Goal: Task Accomplishment & Management: Use online tool/utility

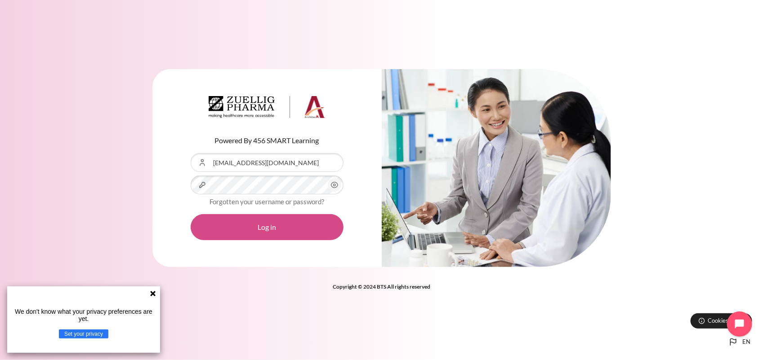
click at [242, 228] on button "Log in" at bounding box center [267, 227] width 153 height 26
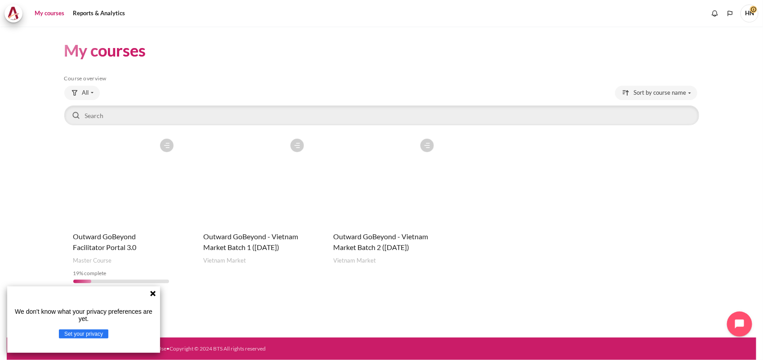
click at [250, 199] on figure "Content" at bounding box center [251, 179] width 114 height 90
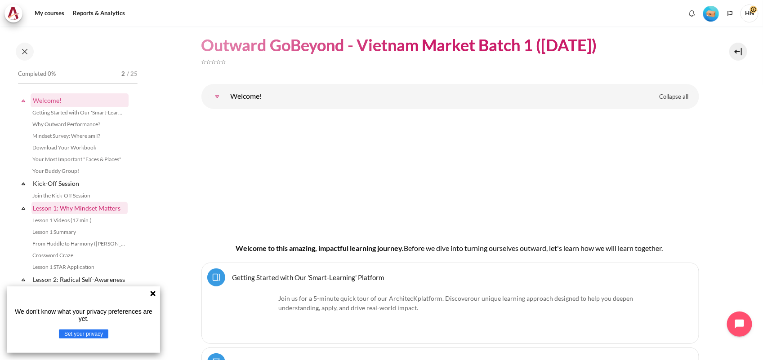
scroll to position [225, 0]
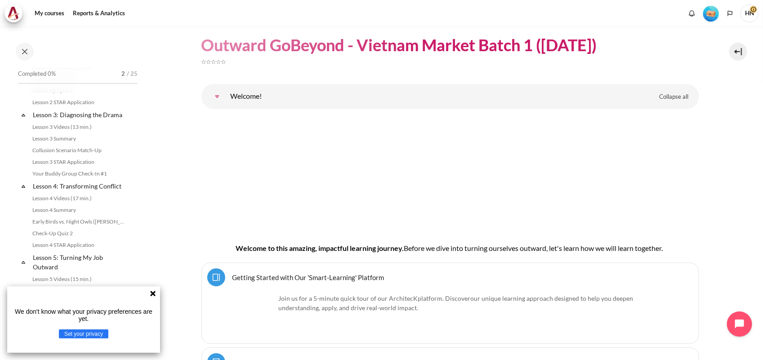
click at [151, 293] on icon at bounding box center [152, 293] width 5 height 5
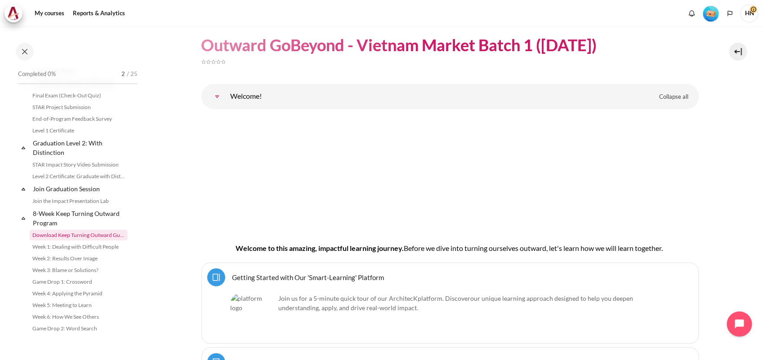
scroll to position [893, 0]
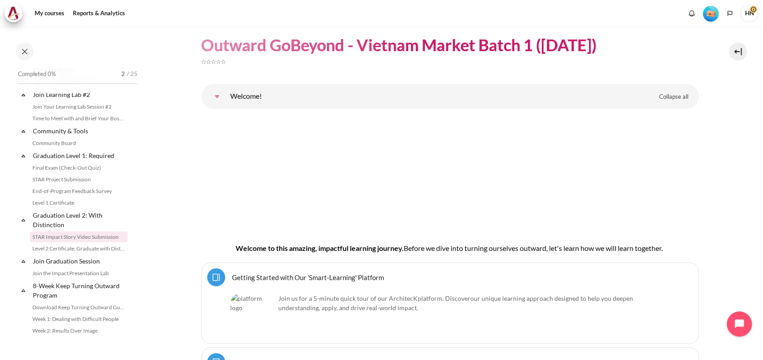
click at [66, 243] on link "STAR Impact Story Video Submission" at bounding box center [79, 237] width 98 height 11
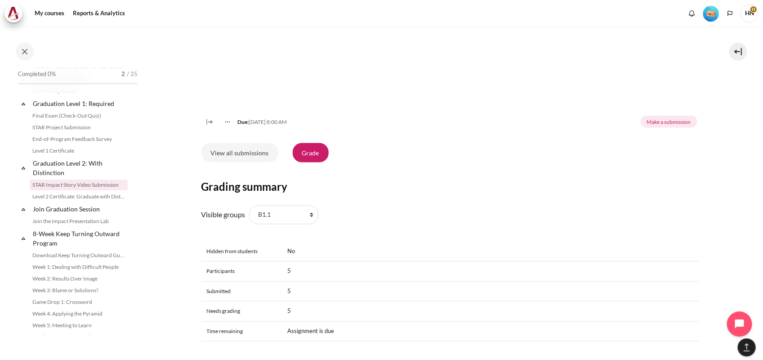
scroll to position [562, 0]
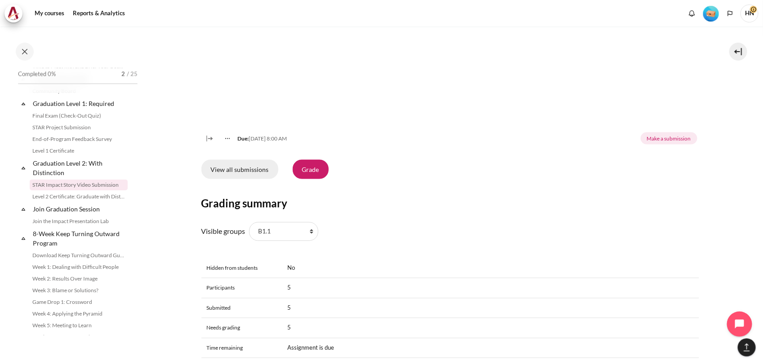
click at [249, 179] on link "View all submissions" at bounding box center [239, 169] width 77 height 19
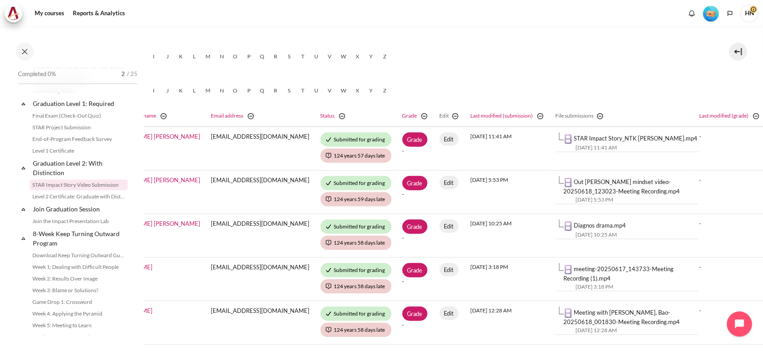
scroll to position [196, 201]
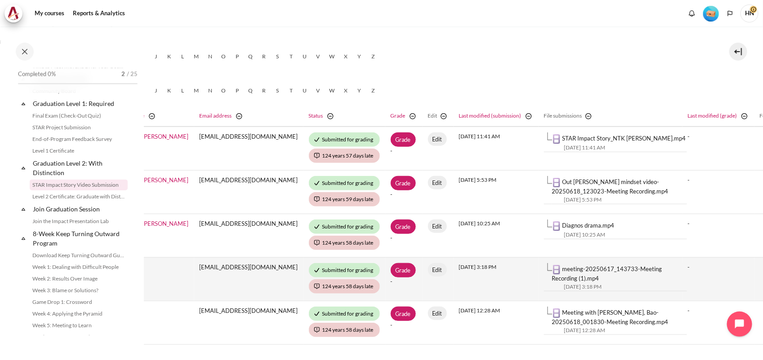
click at [552, 270] on link "meeting-20250617_143733-Meeting Recording (1).mp4" at bounding box center [607, 274] width 110 height 17
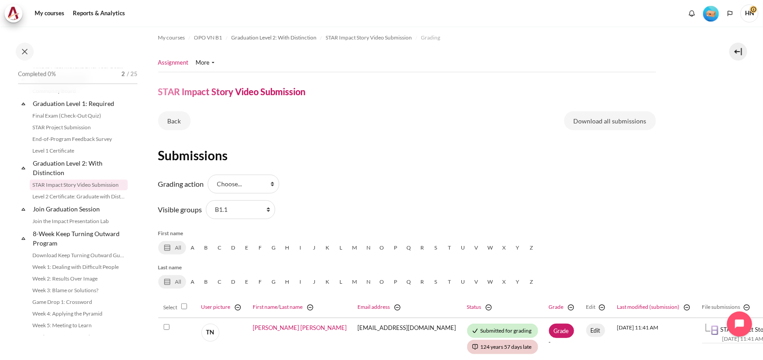
scroll to position [0, 43]
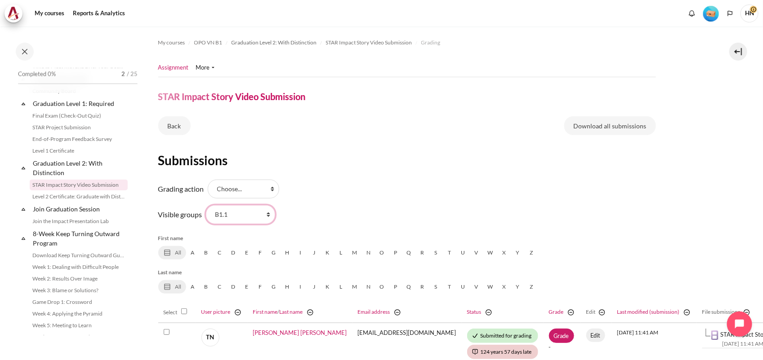
click at [266, 214] on select "All participants B1.1 B1.2 B1.3 B1.4 B1.5 B1.6 B1.7 B1.8 B1.9" at bounding box center [240, 214] width 69 height 19
select select "0"
click at [206, 205] on select "All participants B1.1 B1.2 B1.3 B1.4 B1.5 B1.6 B1.7 B1.8 B1.9" at bounding box center [240, 214] width 69 height 19
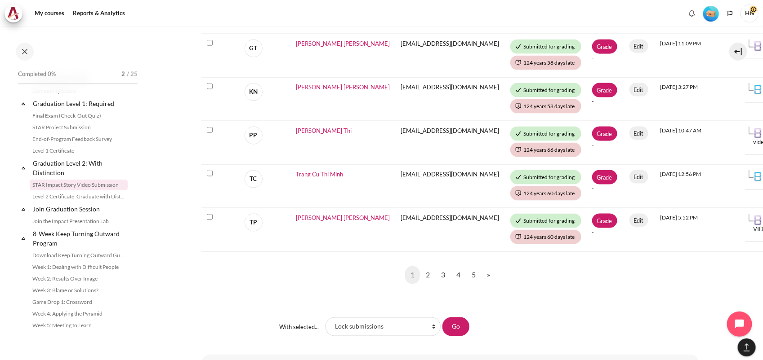
scroll to position [562, 0]
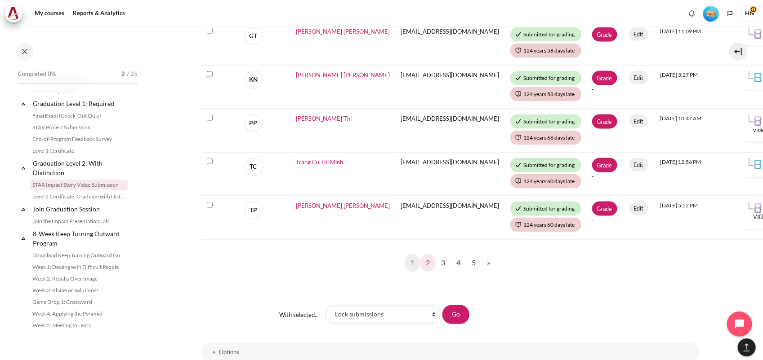
click at [427, 263] on link "2" at bounding box center [427, 263] width 15 height 18
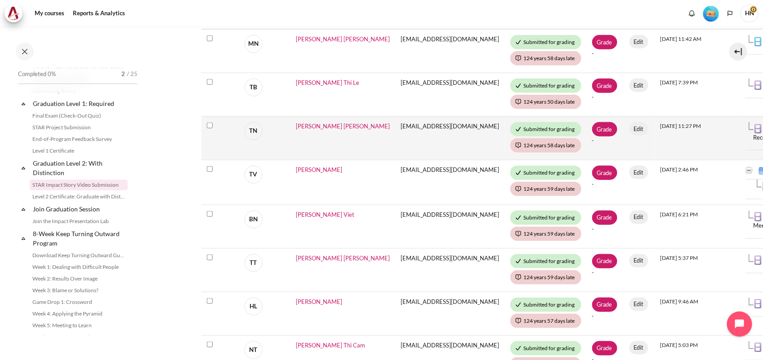
scroll to position [337, 0]
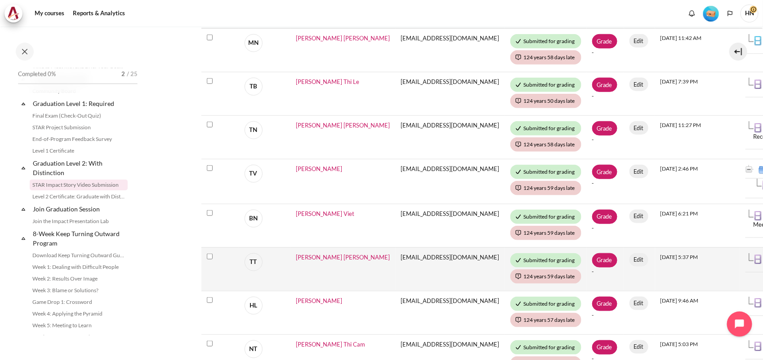
click at [753, 259] on img "Content" at bounding box center [757, 259] width 9 height 9
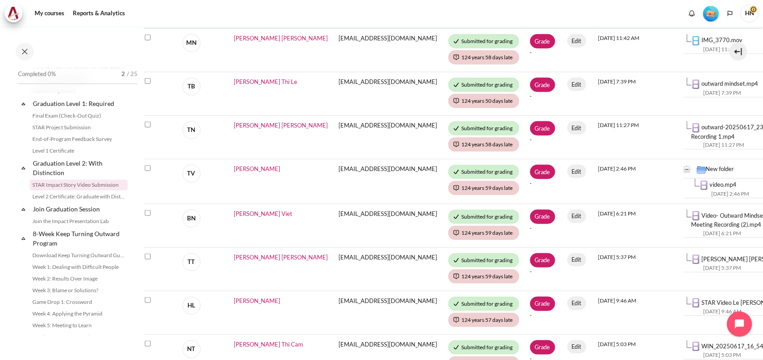
scroll to position [337, 72]
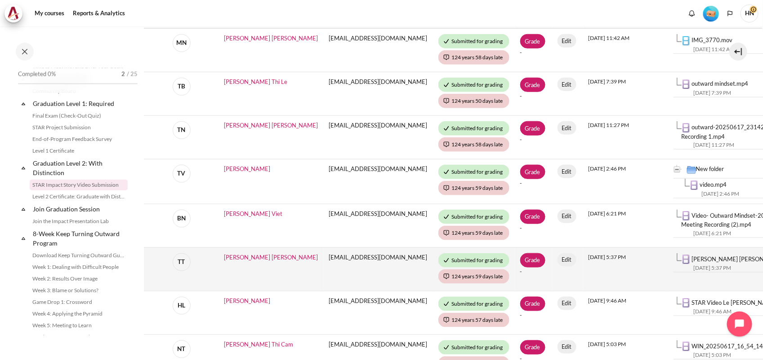
click at [693, 261] on link "Tran Minh Tri STAR.mp4" at bounding box center [753, 259] width 122 height 7
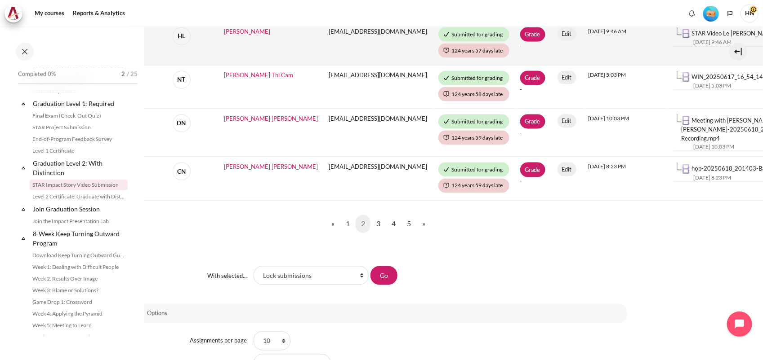
scroll to position [618, 72]
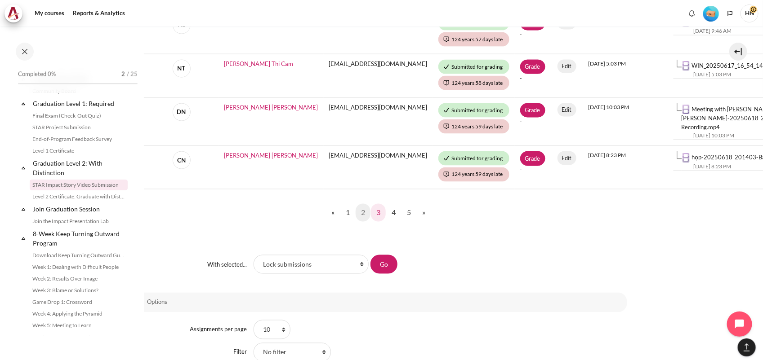
click at [376, 208] on link "3" at bounding box center [378, 213] width 15 height 18
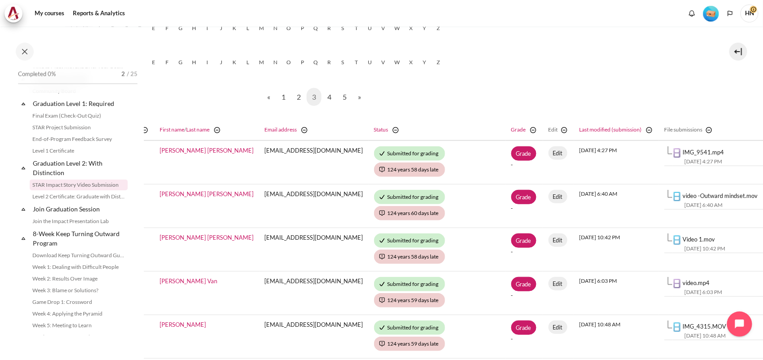
scroll to position [225, 140]
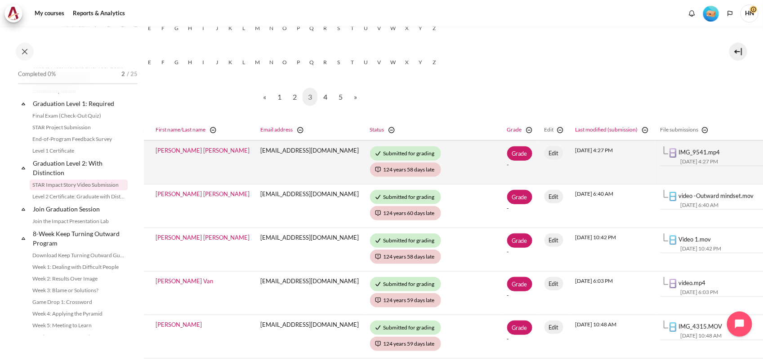
click at [679, 152] on link "IMG_9541.mp4" at bounding box center [699, 152] width 41 height 7
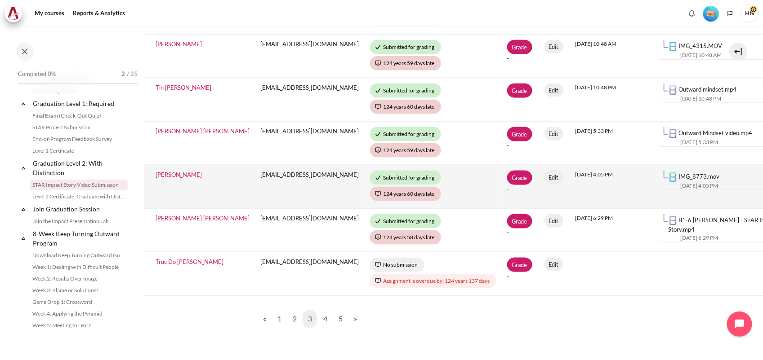
scroll to position [562, 140]
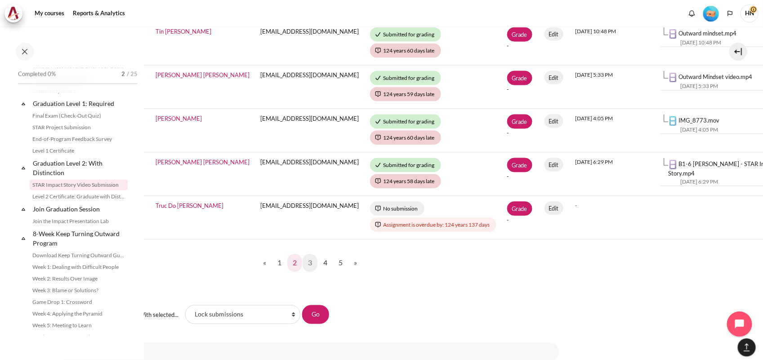
click at [294, 261] on link "2" at bounding box center [294, 263] width 15 height 18
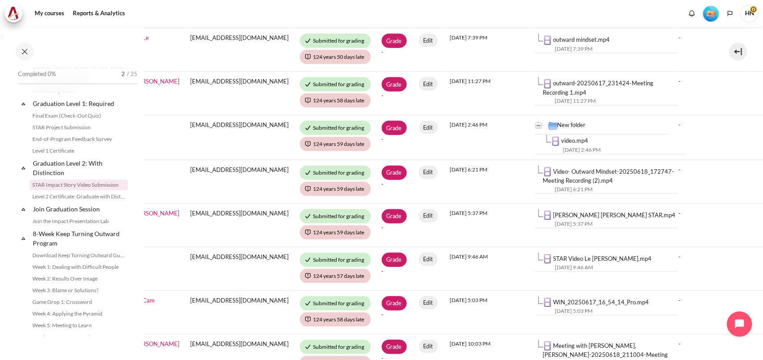
scroll to position [381, 214]
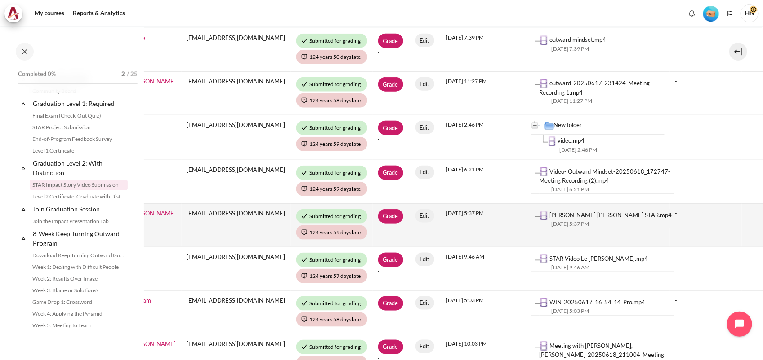
click at [552, 214] on link "Tran Minh Tri STAR.mp4" at bounding box center [611, 215] width 122 height 7
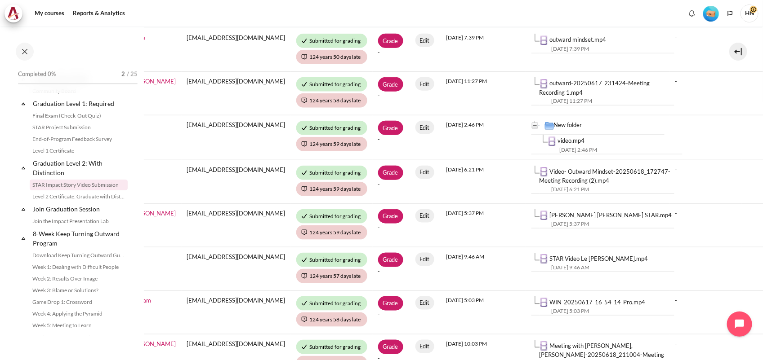
click at [720, 26] on nav "My courses" at bounding box center [381, 13] width 763 height 27
